Goal: Information Seeking & Learning: Learn about a topic

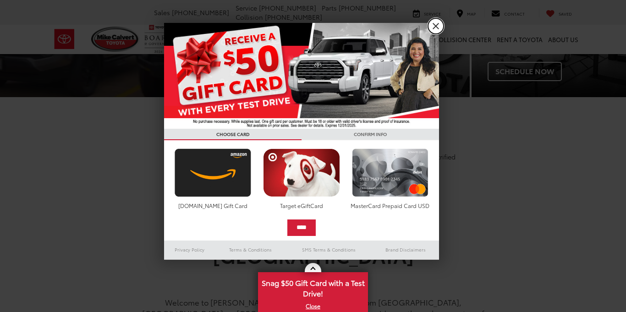
click at [436, 28] on link "X" at bounding box center [436, 26] width 16 height 16
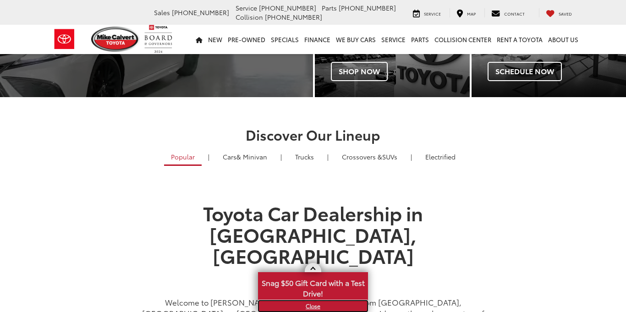
click at [314, 308] on link "X" at bounding box center [313, 306] width 108 height 10
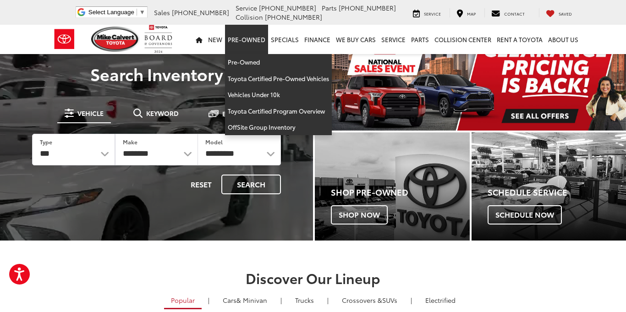
click at [247, 41] on link "Pre-Owned" at bounding box center [246, 39] width 43 height 29
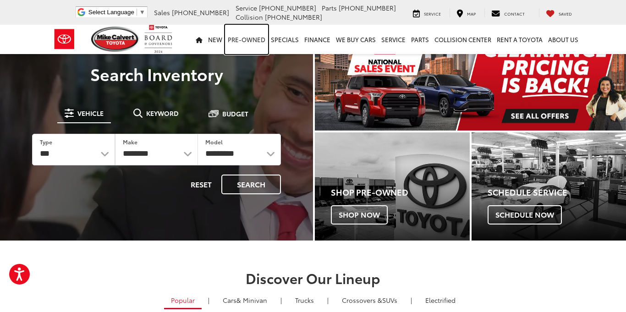
click at [246, 41] on link "Pre-Owned" at bounding box center [246, 39] width 43 height 29
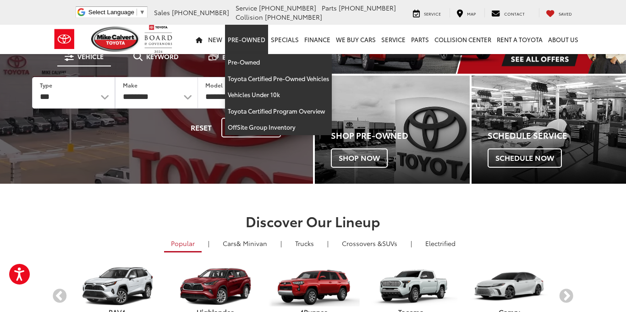
scroll to position [93, 0]
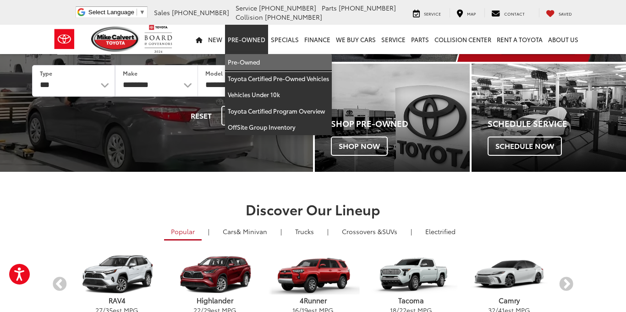
click at [245, 64] on link "Pre-Owned" at bounding box center [278, 62] width 107 height 17
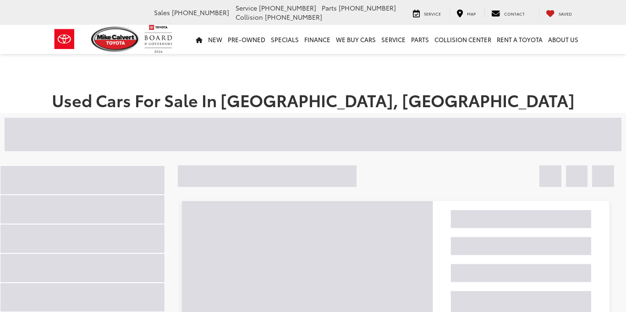
scroll to position [4, 0]
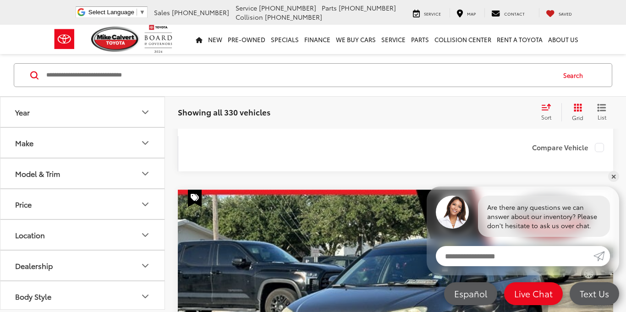
scroll to position [1421, 0]
click at [143, 144] on icon "Make" at bounding box center [145, 143] width 11 height 11
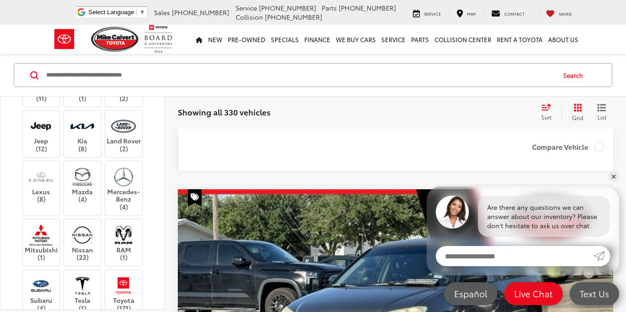
scroll to position [199, 0]
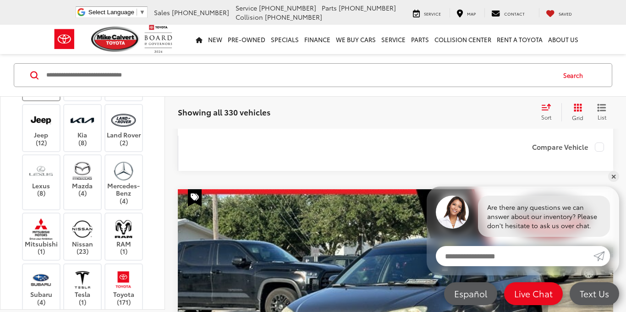
click at [42, 96] on label "Hyundai (11)" at bounding box center [41, 89] width 37 height 16
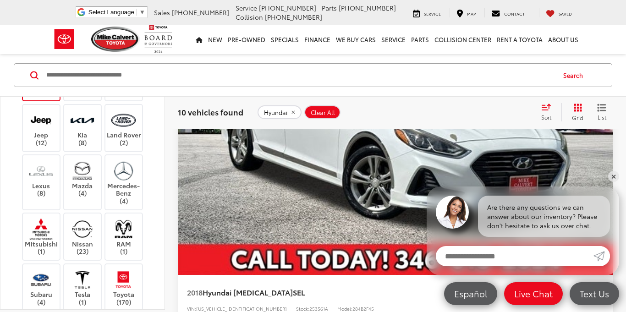
scroll to position [2373, 0]
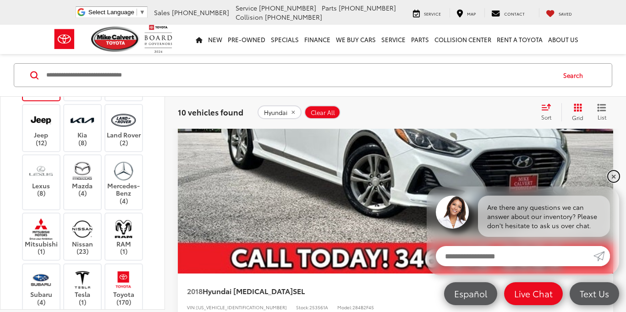
click at [615, 176] on link "✕" at bounding box center [613, 176] width 11 height 11
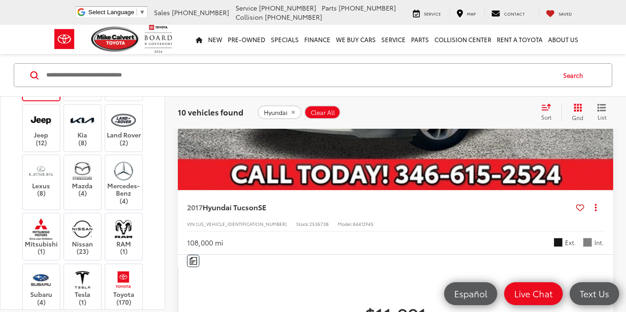
scroll to position [1747, 0]
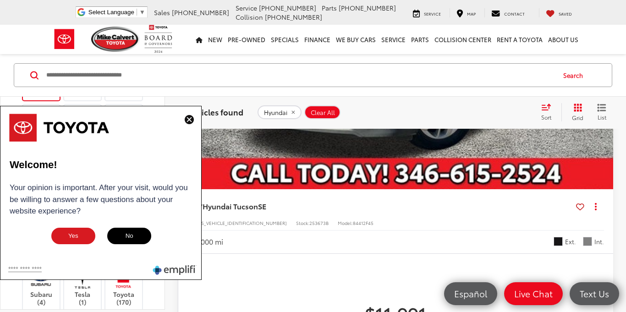
click at [187, 119] on img at bounding box center [189, 119] width 9 height 9
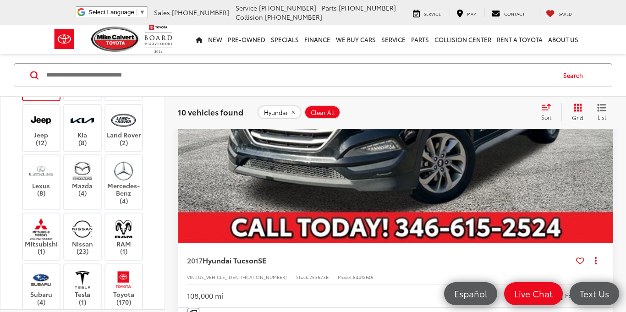
scroll to position [1692, 0]
